Goal: Participate in discussion

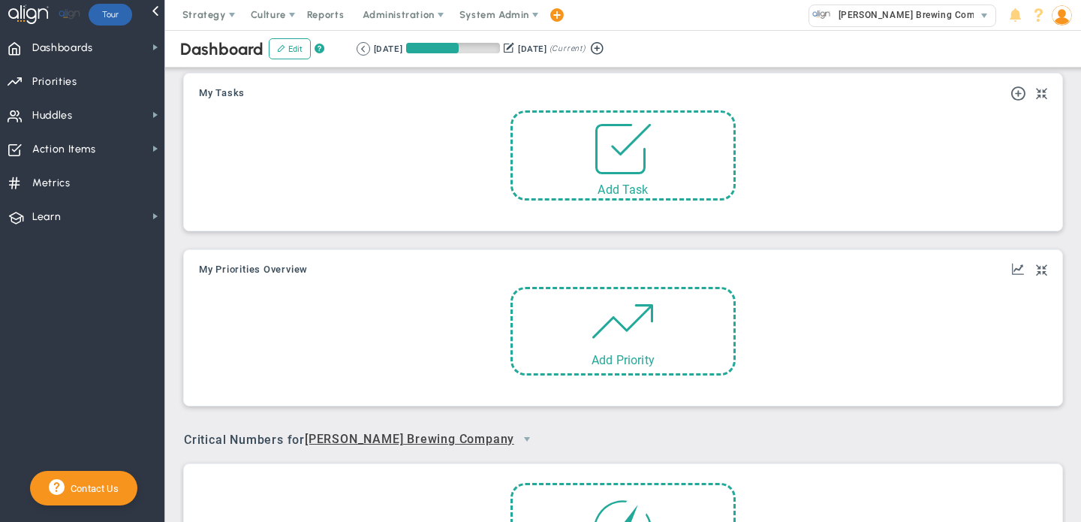
scroll to position [53, 129]
click at [90, 106] on span "Huddles Huddles" at bounding box center [82, 115] width 164 height 34
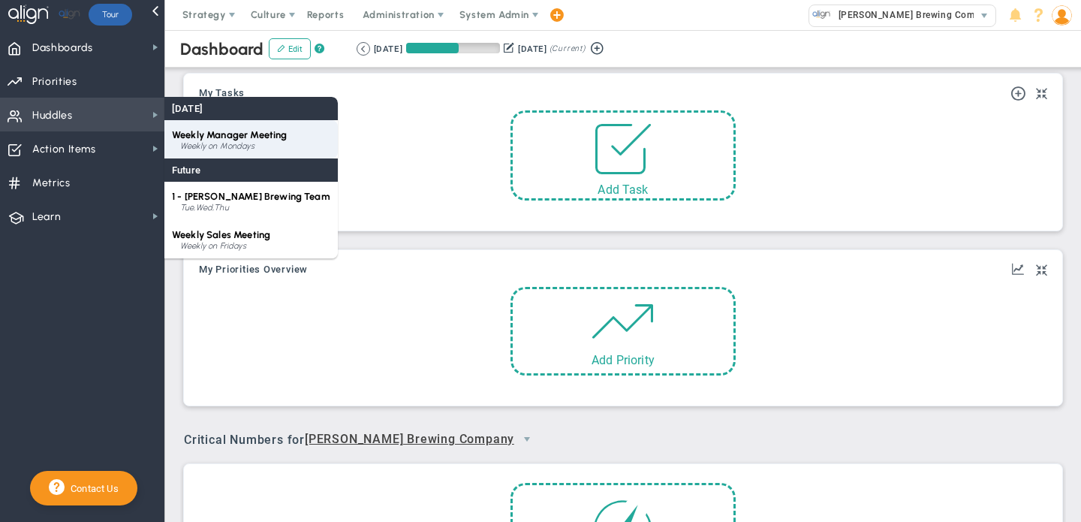
click at [206, 142] on div "Weekly on Mondays" at bounding box center [255, 146] width 150 height 9
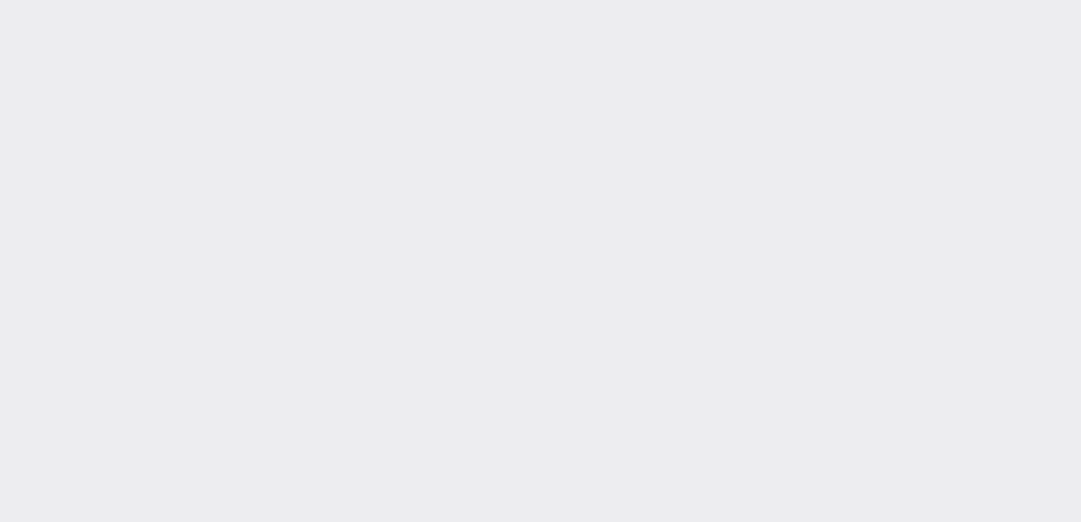
type input "[DATE]"
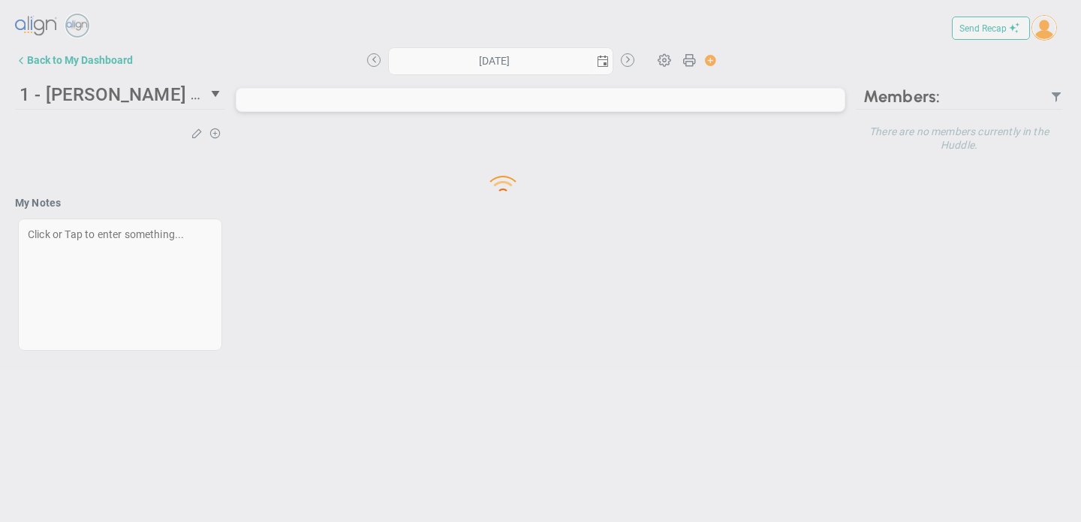
type input "[DATE]"
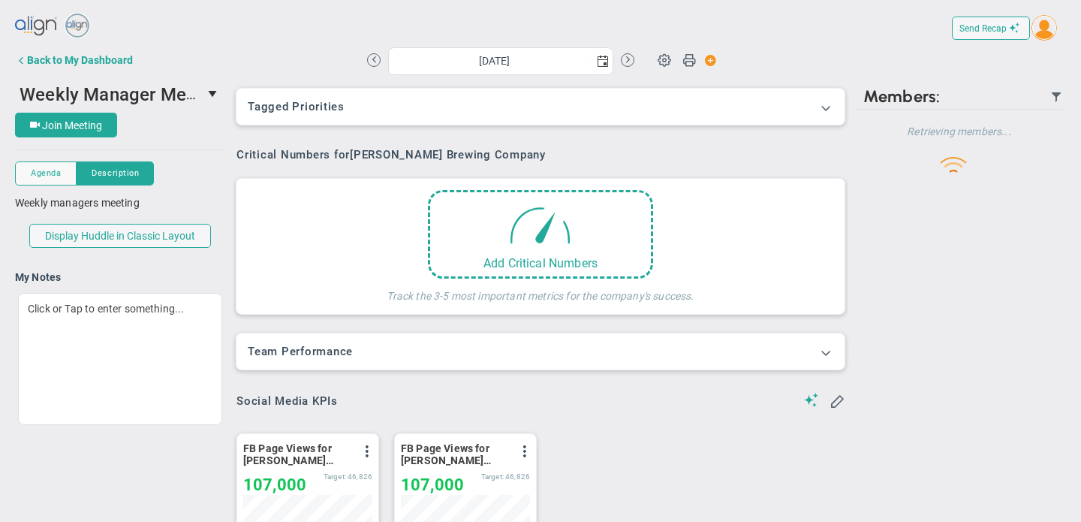
scroll to position [53, 129]
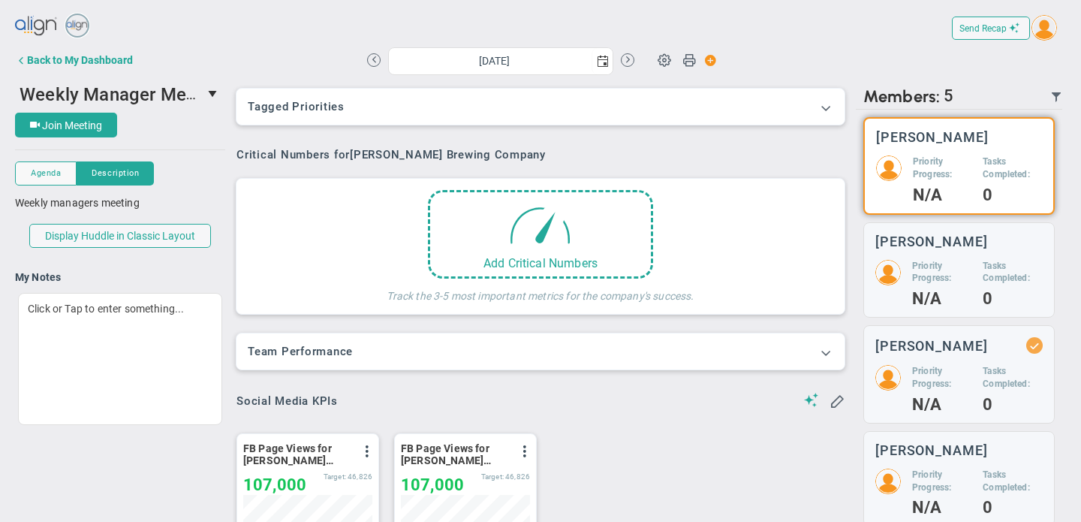
click at [896, 161] on img at bounding box center [889, 168] width 26 height 26
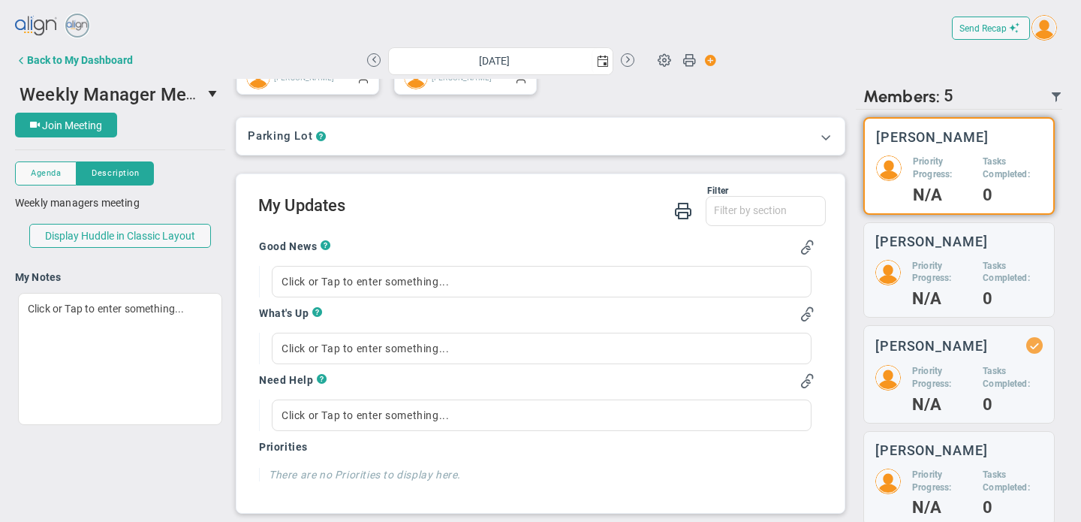
scroll to position [12, 0]
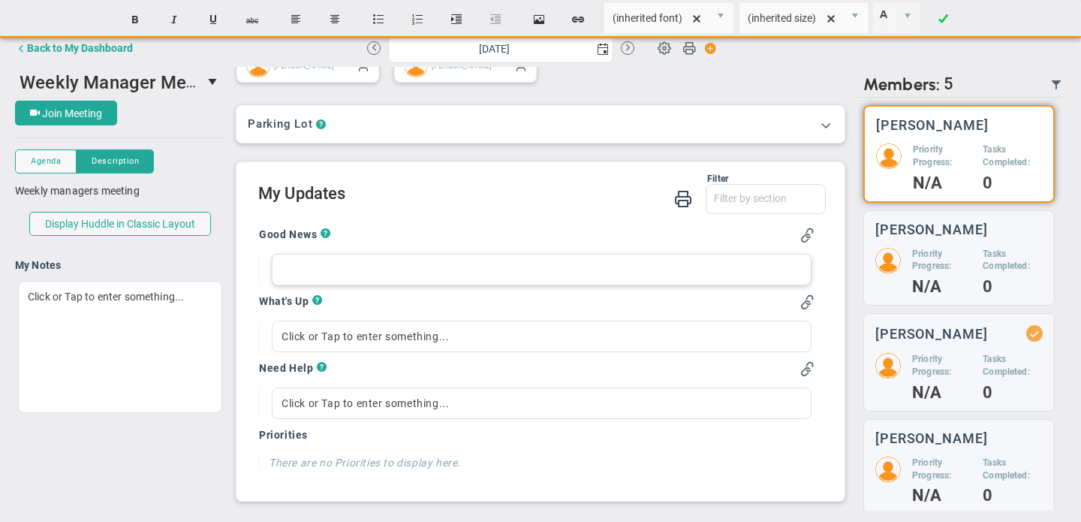
click at [463, 273] on div at bounding box center [542, 270] width 540 height 32
click at [462, 273] on div "- good weekend." at bounding box center [542, 270] width 540 height 32
click at [457, 271] on div "- good weekend." at bounding box center [542, 270] width 540 height 32
click at [422, 333] on div "Click or Tap to enter something..." at bounding box center [542, 337] width 540 height 32
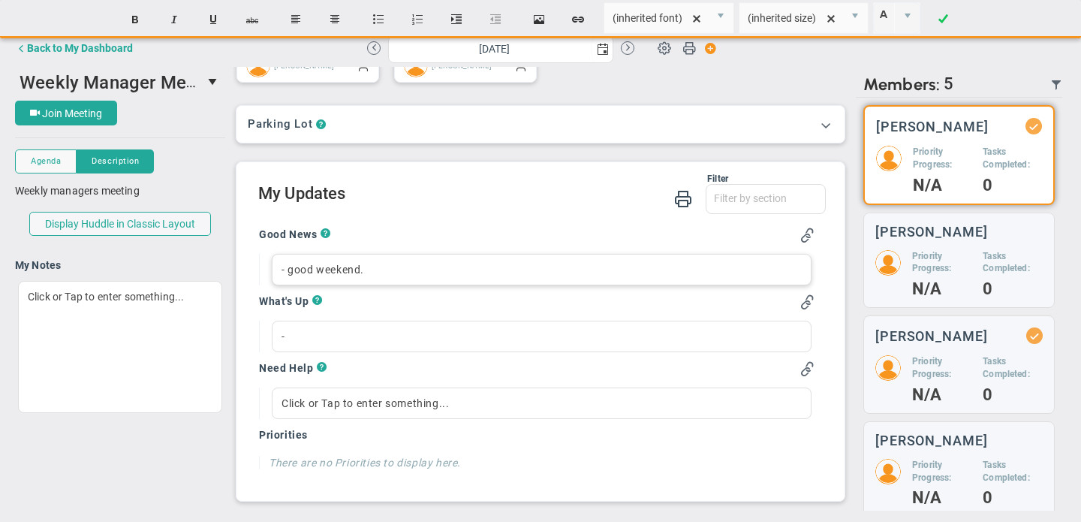
click at [424, 271] on div "- good weekend." at bounding box center [542, 270] width 540 height 32
click at [356, 338] on div "-" at bounding box center [542, 337] width 540 height 32
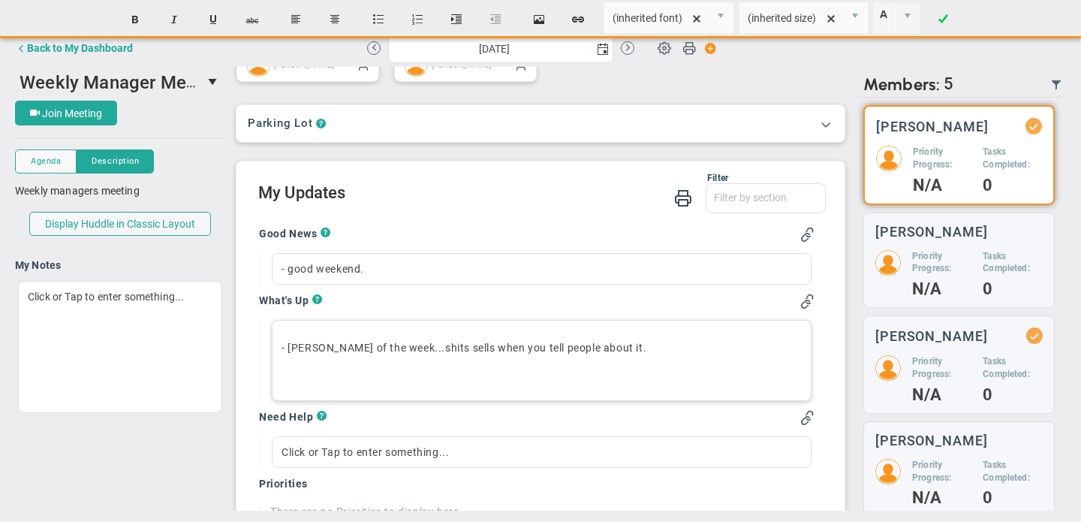
click at [309, 351] on p "- [PERSON_NAME] of the week...shits sells when you tell people about it." at bounding box center [542, 347] width 520 height 15
click at [338, 356] on div "- Lesson of the week...shits sells when you tell people about it. ﻿" at bounding box center [542, 360] width 540 height 81
click at [656, 342] on p "- Lesson of the week...shits sells when you tell people about it." at bounding box center [542, 347] width 520 height 15
click at [442, 375] on p "﻿" at bounding box center [542, 373] width 520 height 15
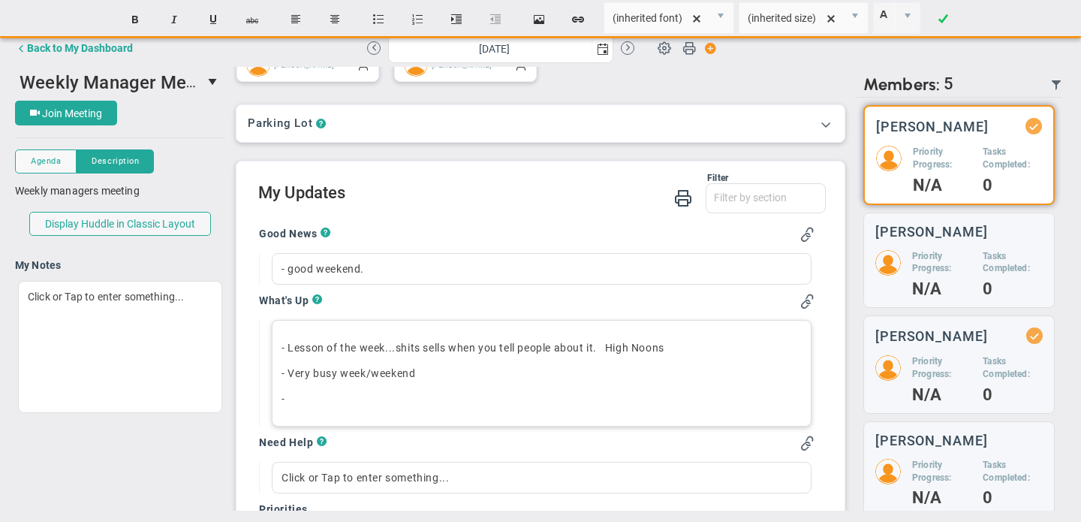
click at [415, 396] on p "- ﻿" at bounding box center [542, 398] width 520 height 15
click at [425, 399] on p "- ﻿" at bounding box center [542, 398] width 520 height 15
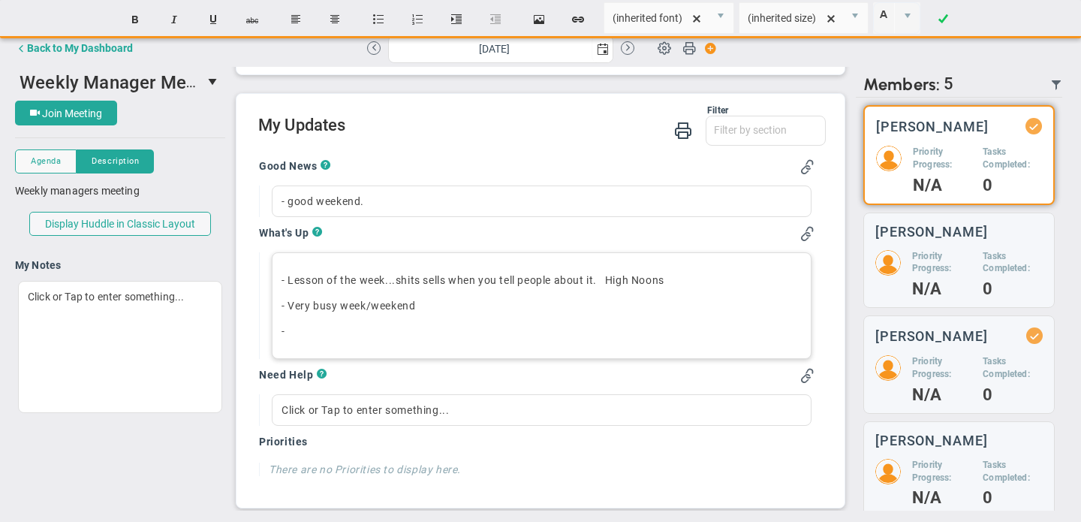
scroll to position [599, 0]
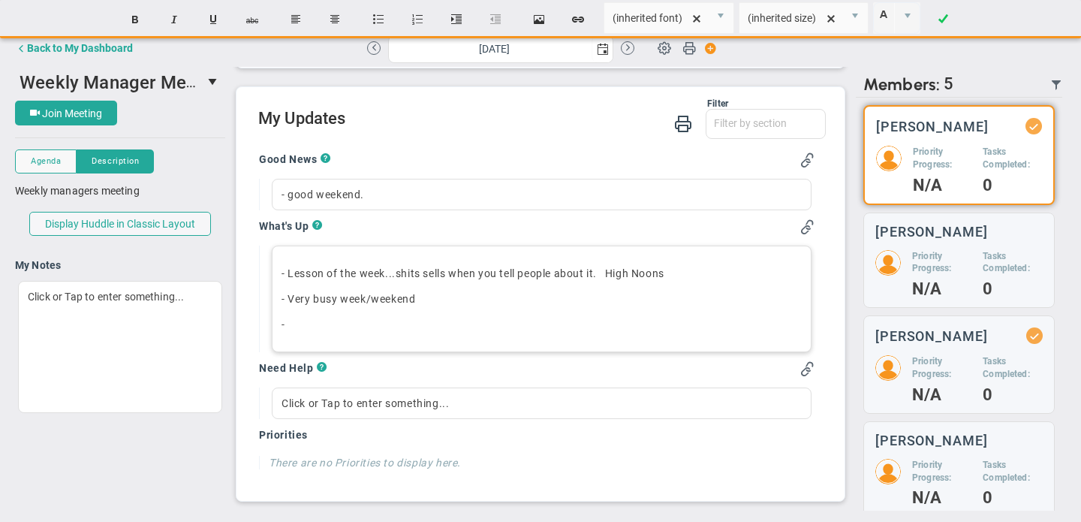
click at [433, 303] on p "﻿- Very busy week/weekend" at bounding box center [542, 298] width 520 height 15
click at [378, 321] on p "- ﻿" at bounding box center [542, 324] width 520 height 15
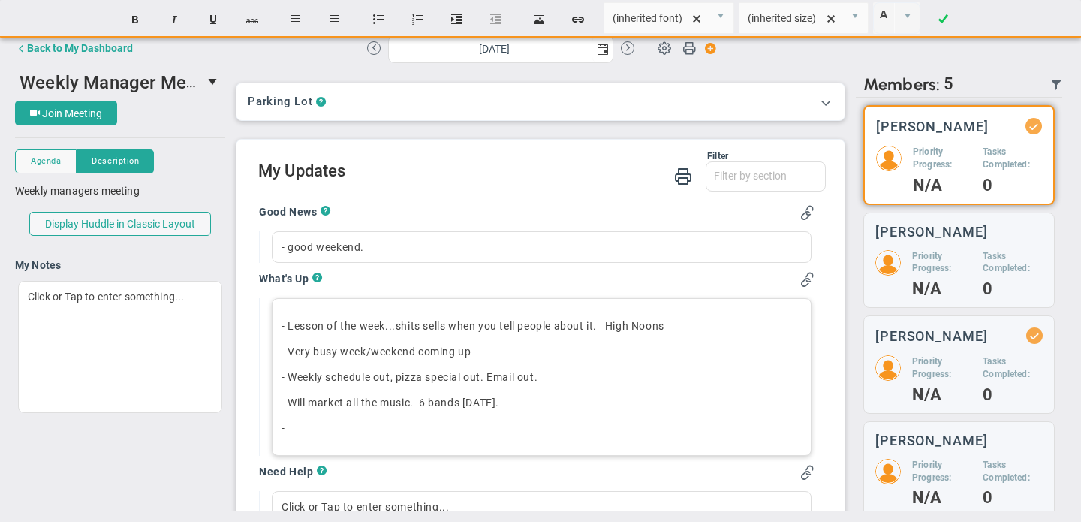
scroll to position [543, 0]
